Goal: Find specific page/section: Find specific page/section

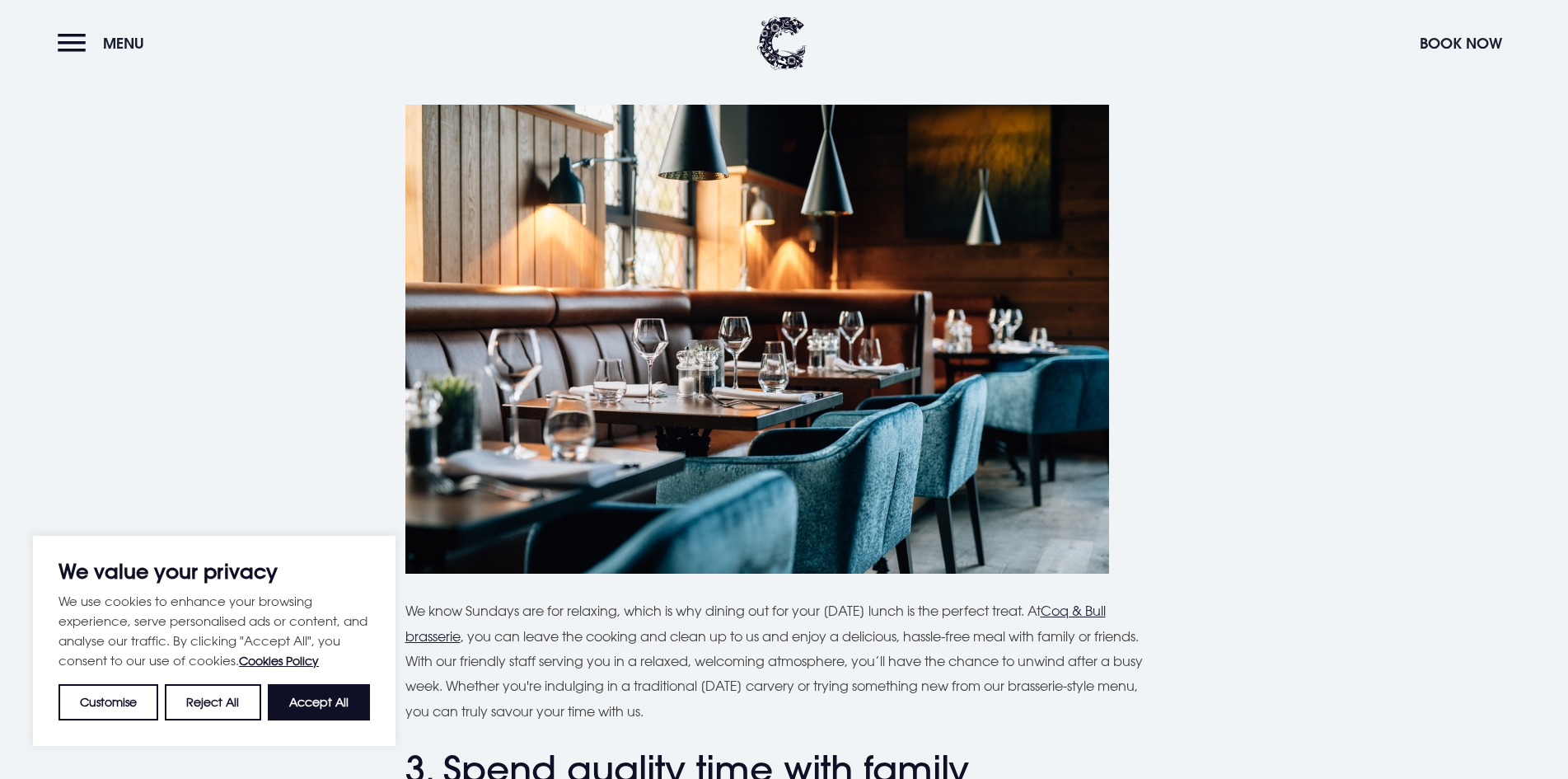
scroll to position [660, 0]
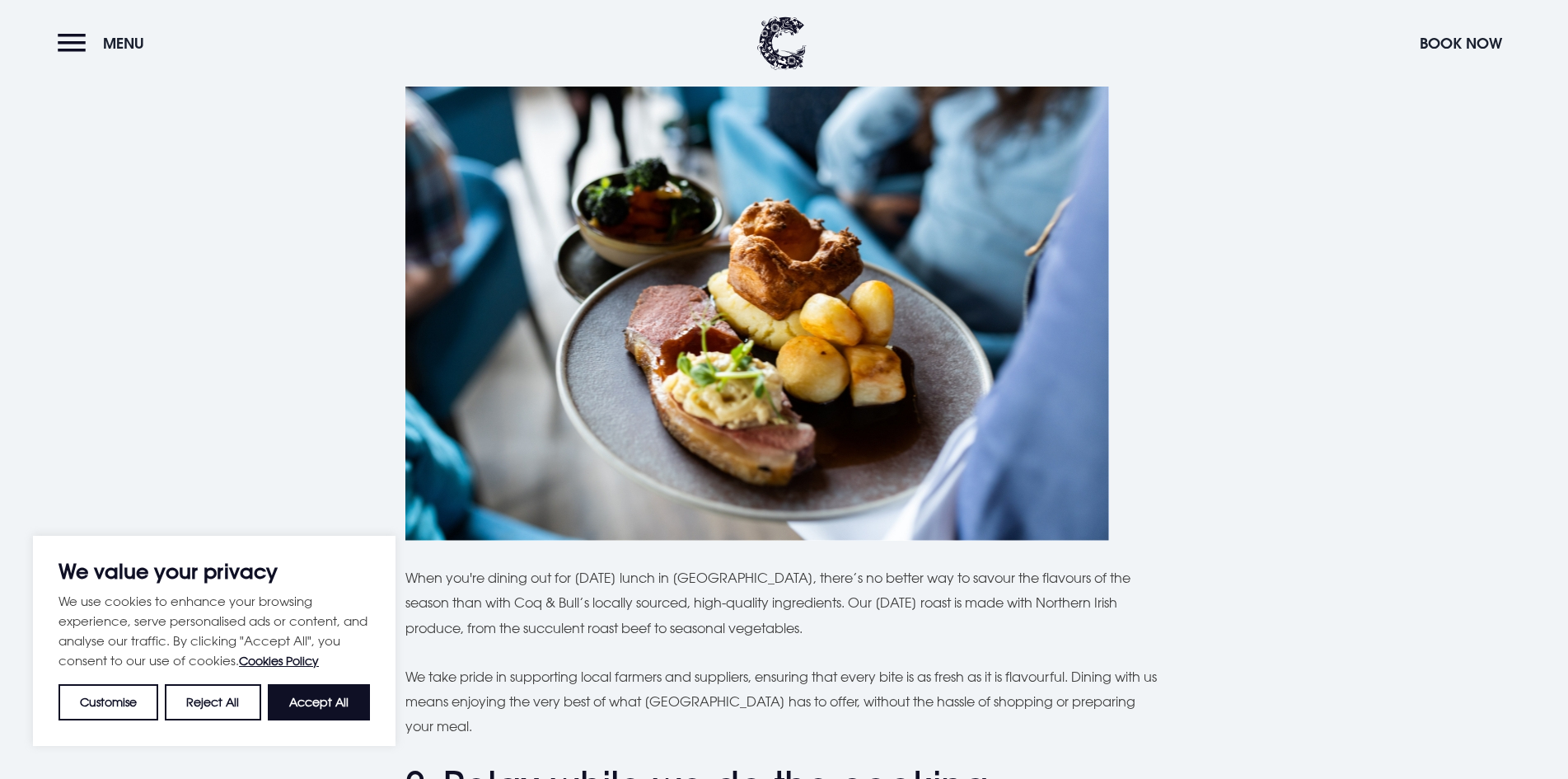
click at [295, 704] on button "Accept All" at bounding box center [319, 703] width 102 height 37
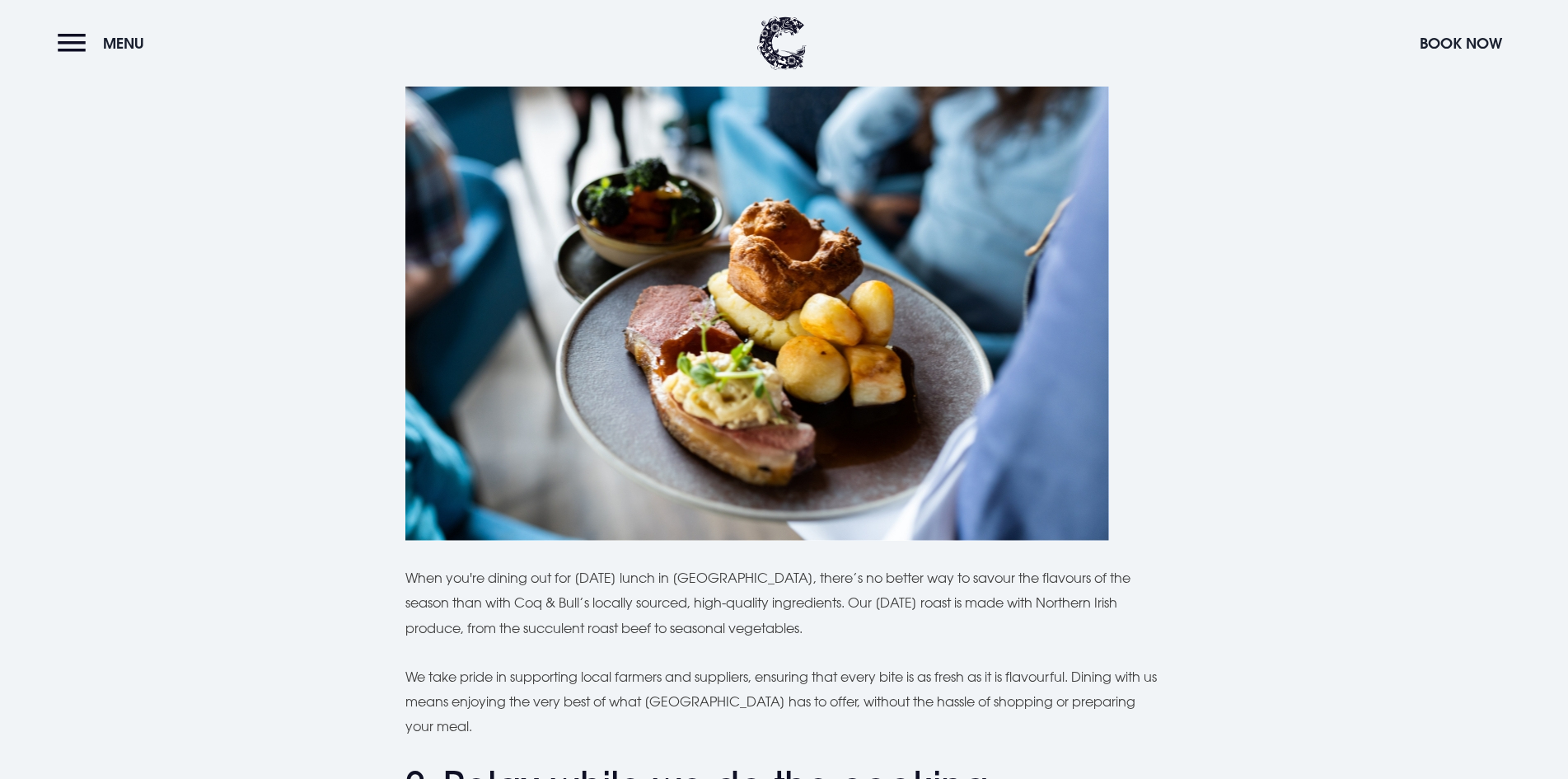
checkbox input "true"
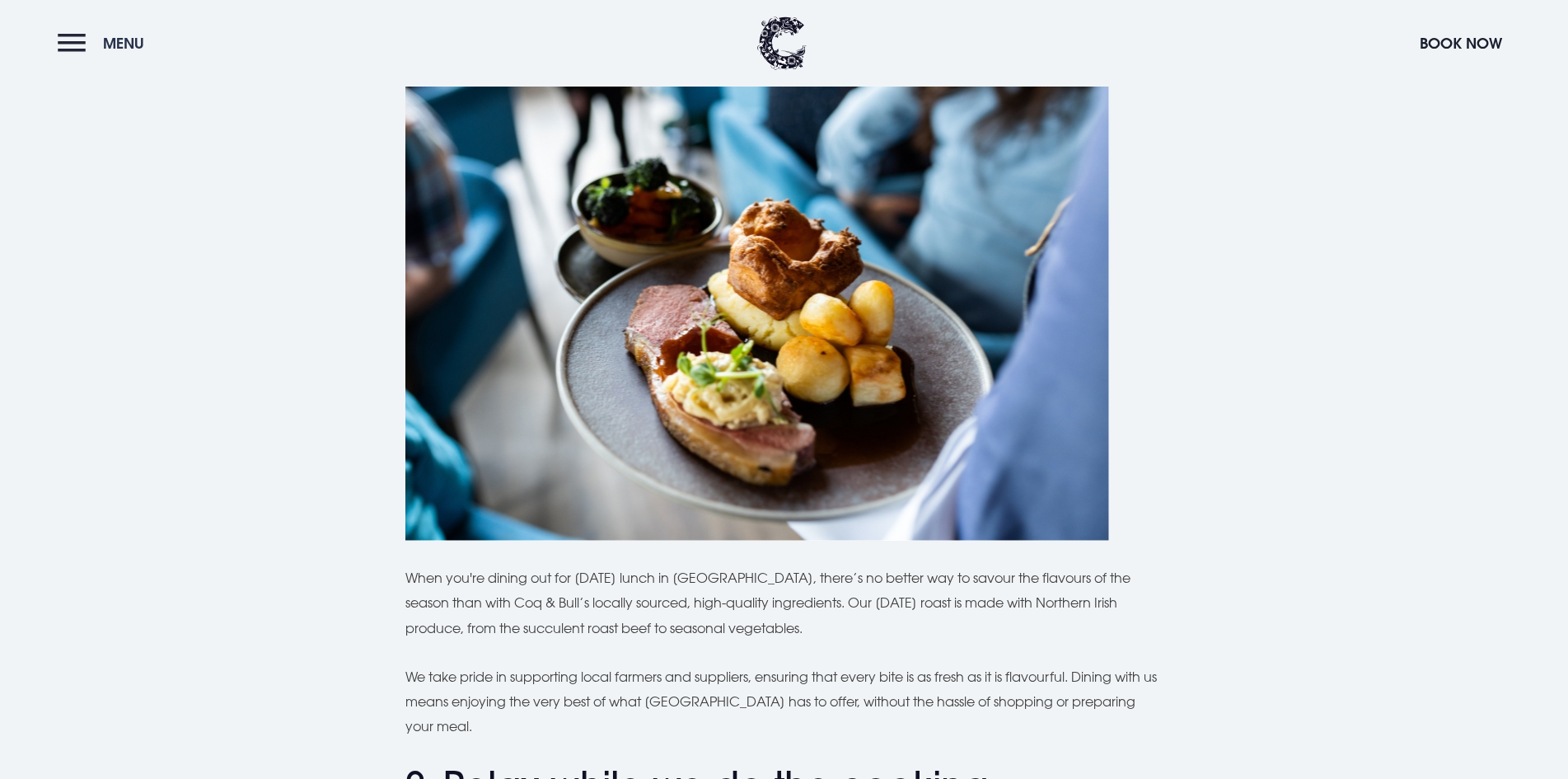
click at [70, 48] on button "Menu" at bounding box center [105, 43] width 95 height 36
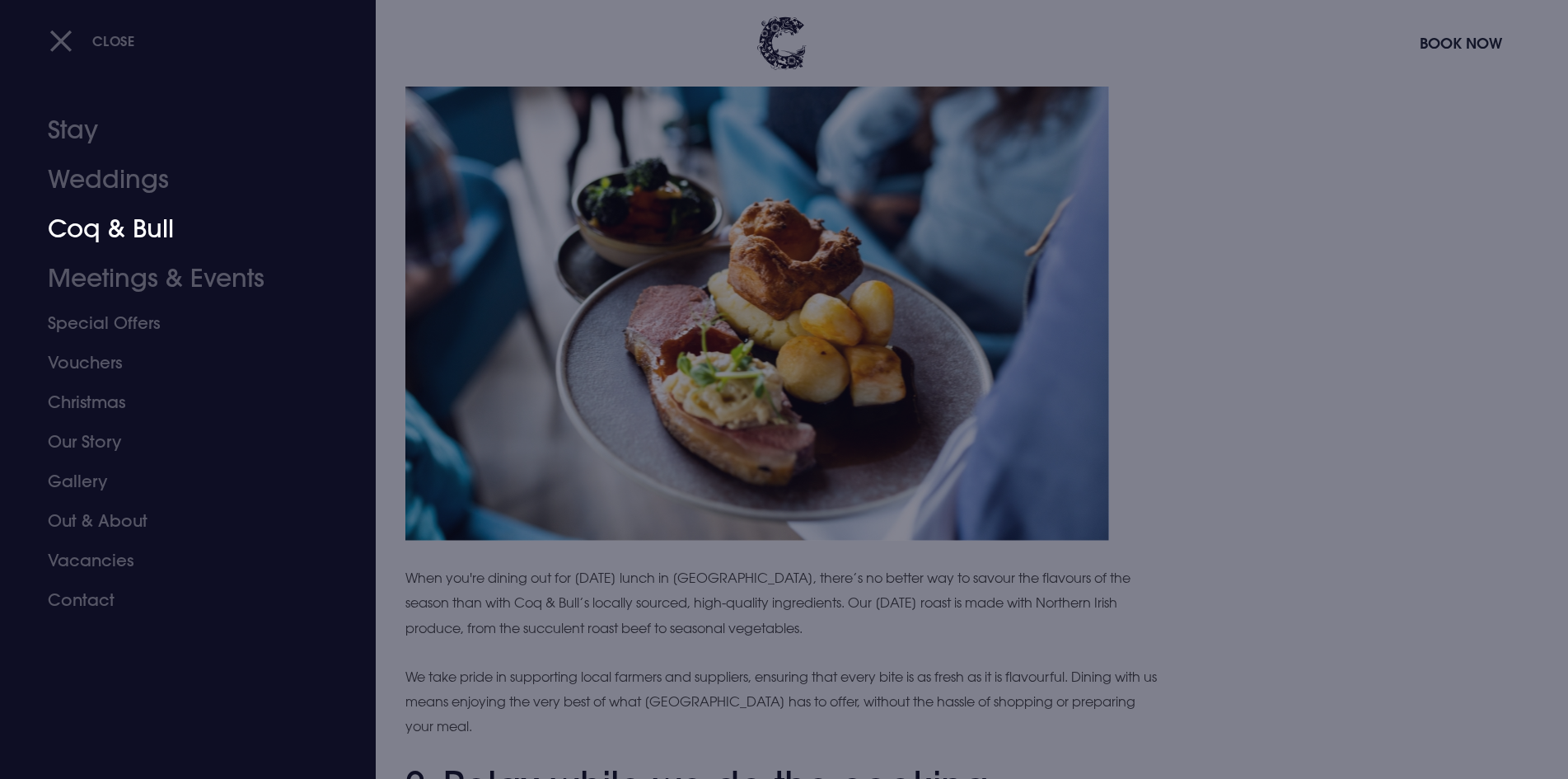
click at [112, 225] on link "Coq & Bull" at bounding box center [177, 229] width 261 height 49
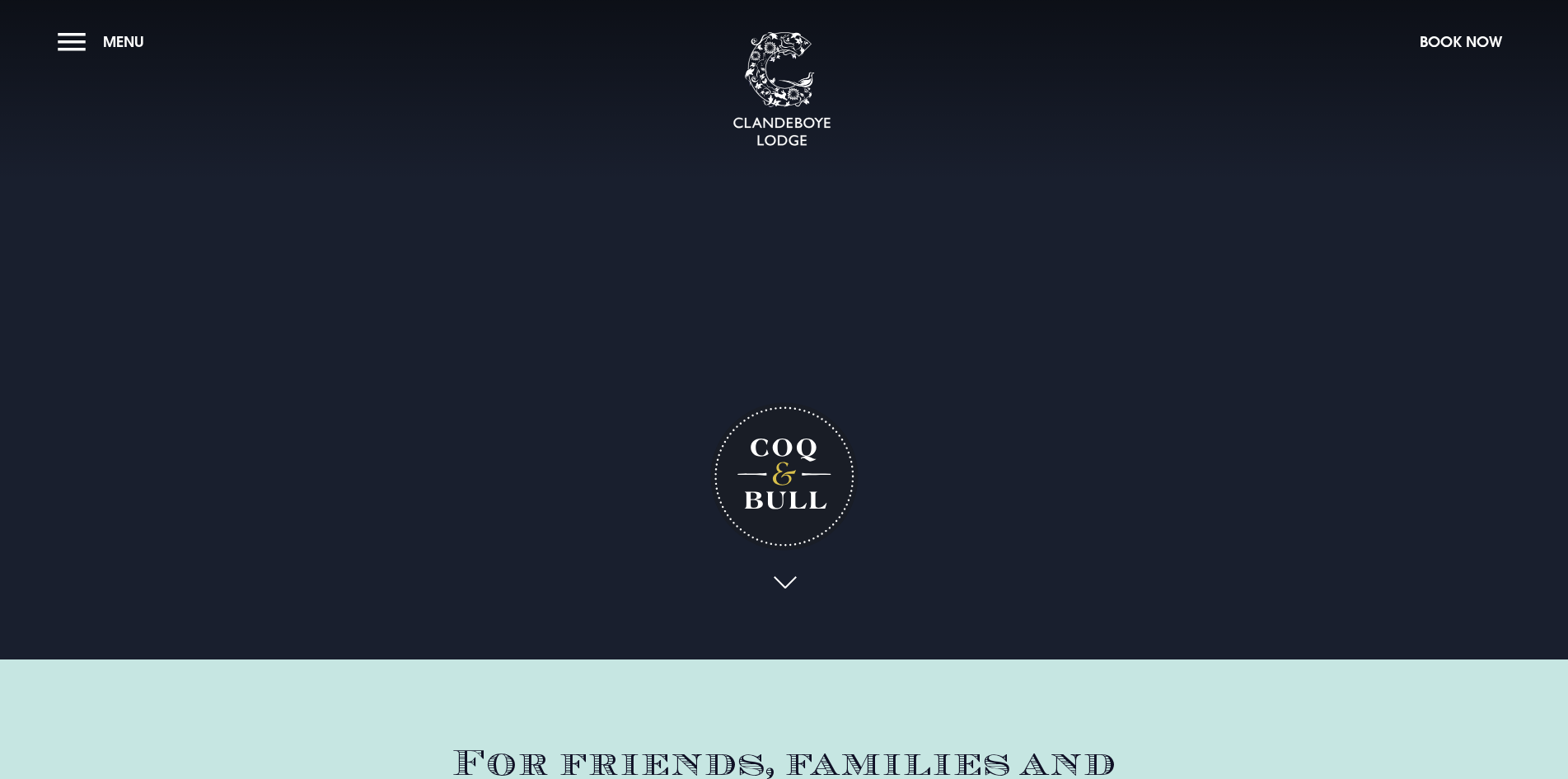
drag, startPoint x: 1567, startPoint y: 60, endPoint x: 1566, endPoint y: 158, distance: 98.0
click at [1566, 158] on section "Coq & Bull Your browser does not support the video tag." at bounding box center [784, 330] width 1568 height 660
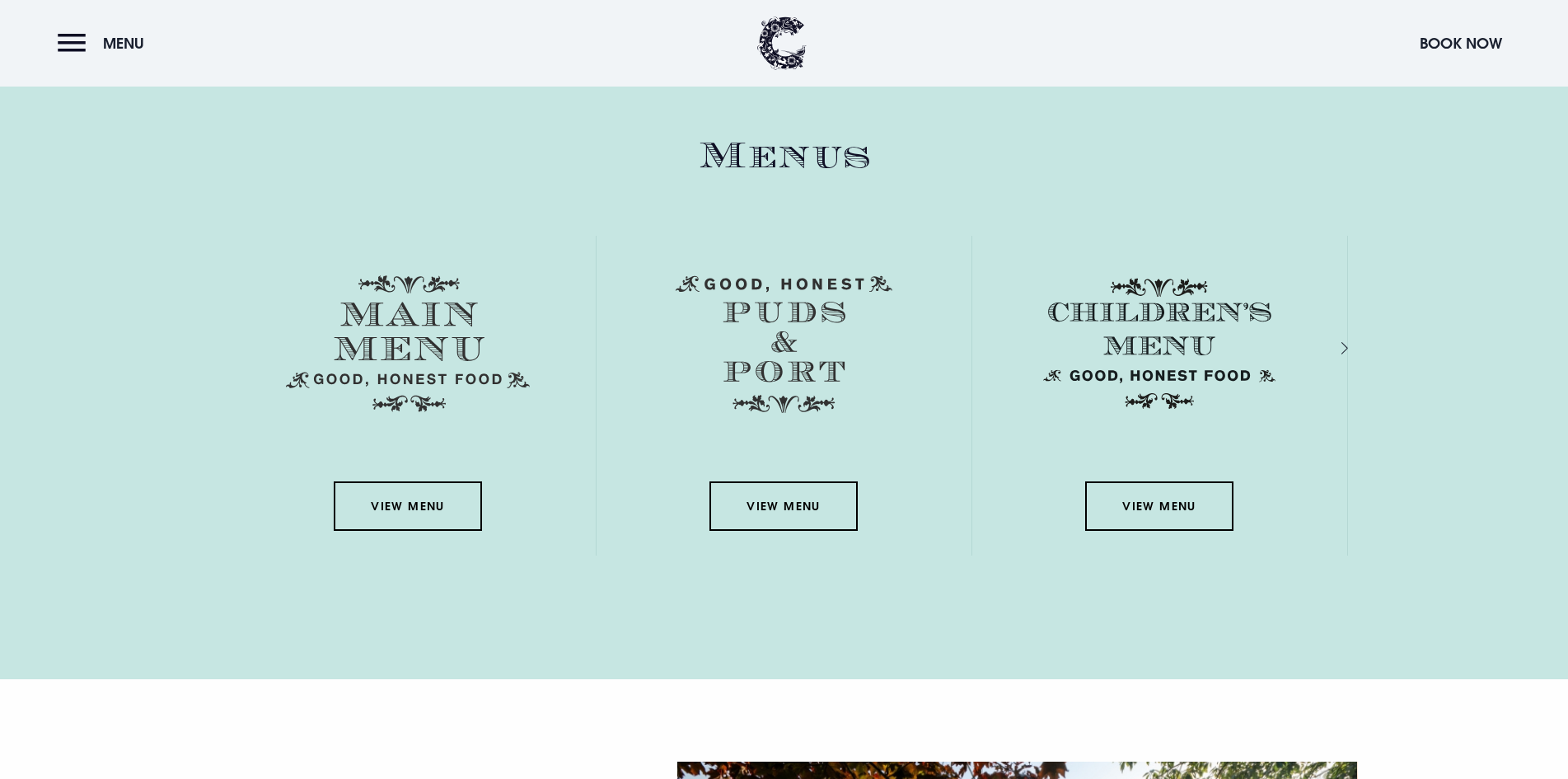
scroll to position [2393, 0]
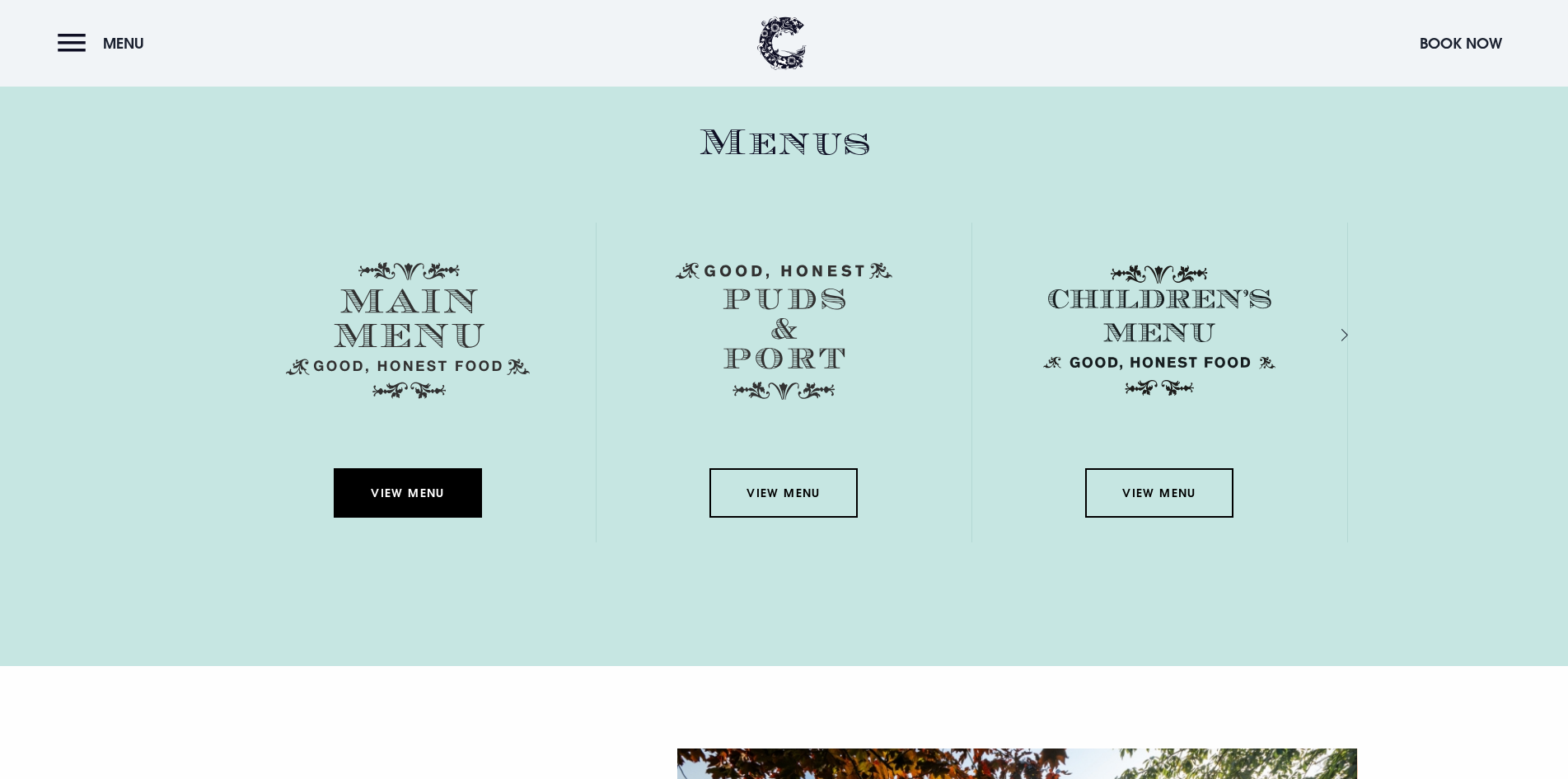
click at [387, 485] on link "View Menu" at bounding box center [408, 493] width 148 height 49
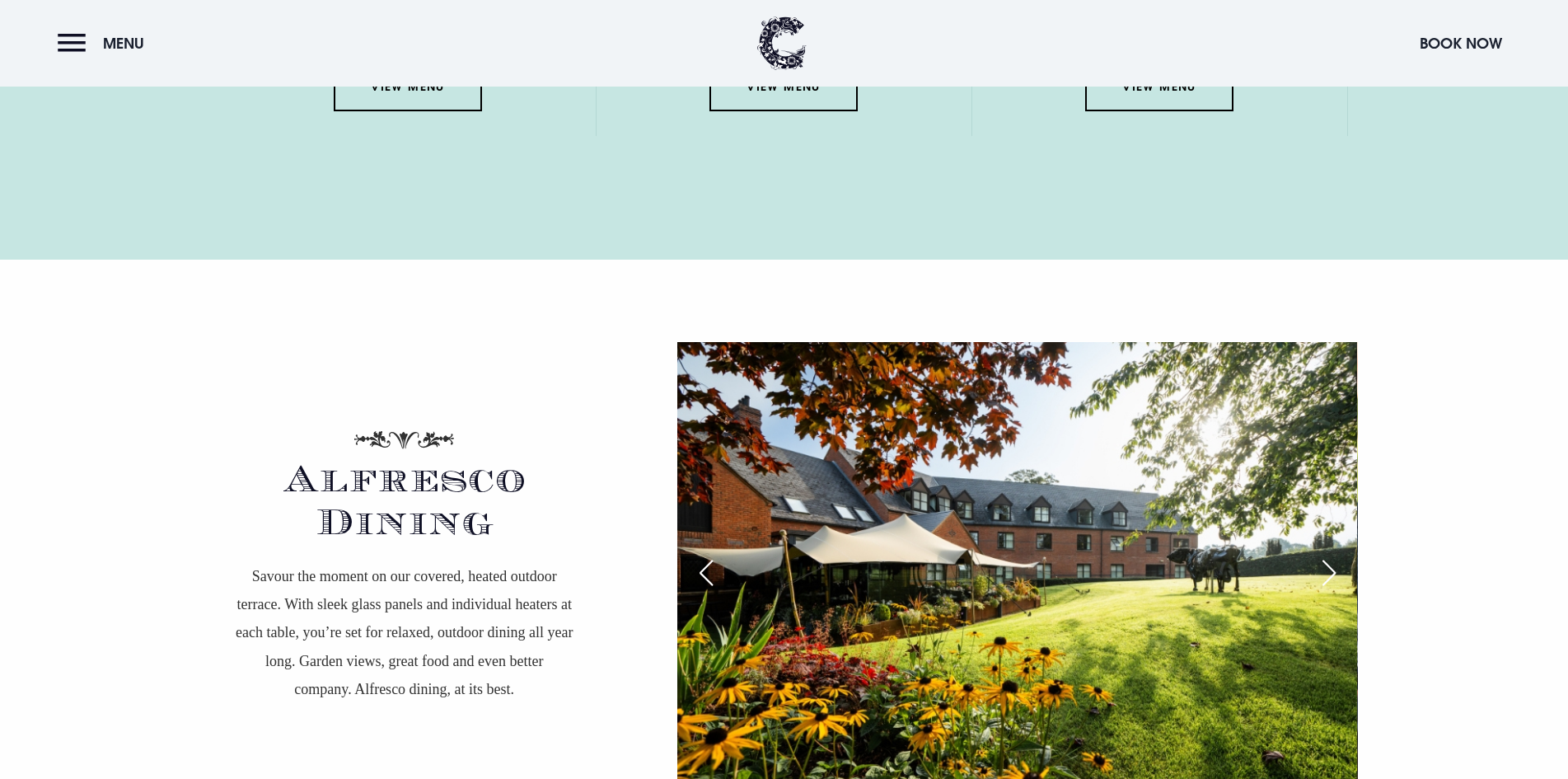
scroll to position [2792, 0]
